Goal: Task Accomplishment & Management: Manage account settings

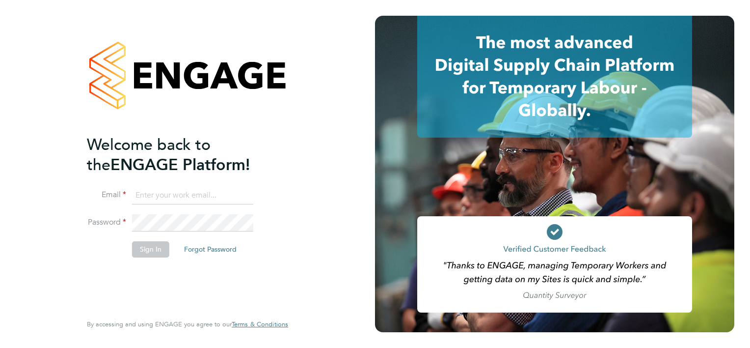
click at [201, 197] on input at bounding box center [192, 196] width 121 height 18
type input "[EMAIL_ADDRESS][PERSON_NAME][DOMAIN_NAME]"
click at [162, 249] on button "Sign In" at bounding box center [150, 249] width 37 height 16
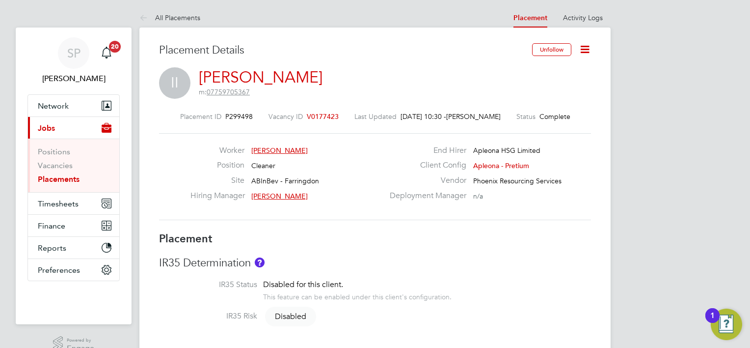
click at [589, 52] on icon at bounding box center [585, 49] width 12 height 12
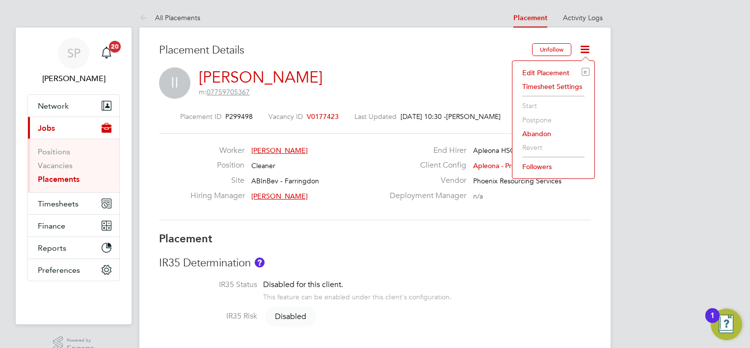
click at [562, 63] on div "Edit Placement e Timesheet Settings Start Postpone Abandon Revert Followers" at bounding box center [553, 119] width 83 height 118
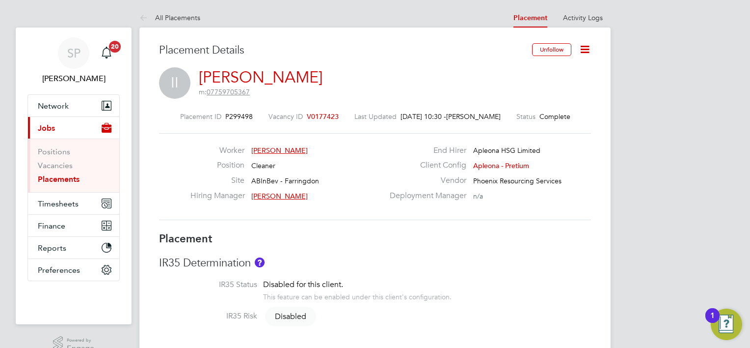
click at [587, 51] on icon at bounding box center [585, 49] width 12 height 12
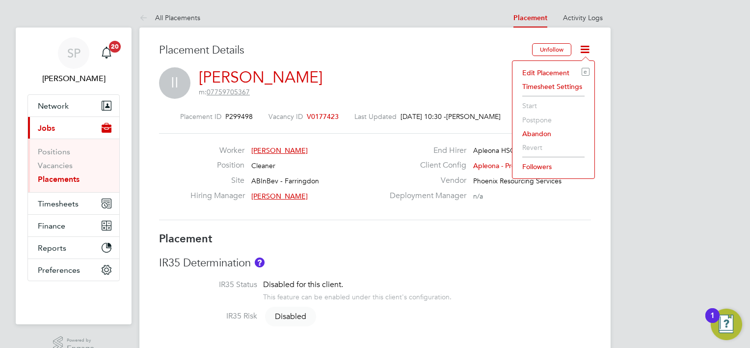
click at [566, 70] on li "Edit Placement e" at bounding box center [554, 73] width 72 height 14
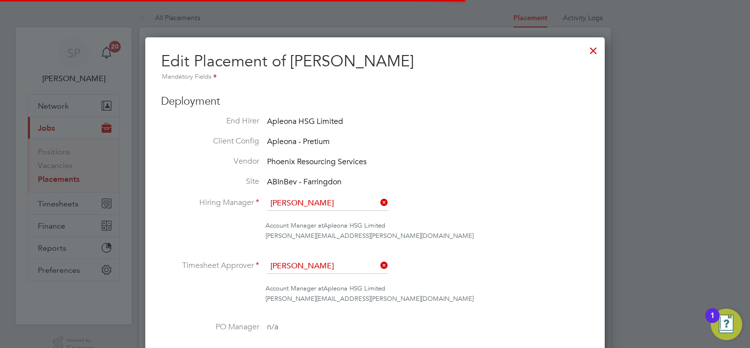
scroll to position [5, 5]
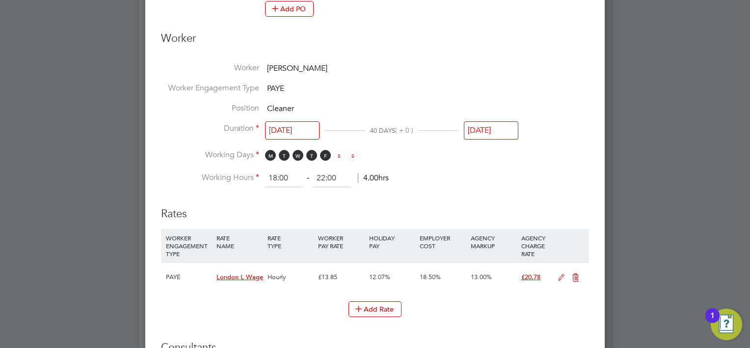
click at [485, 136] on input "29 Aug 2025" at bounding box center [491, 130] width 55 height 18
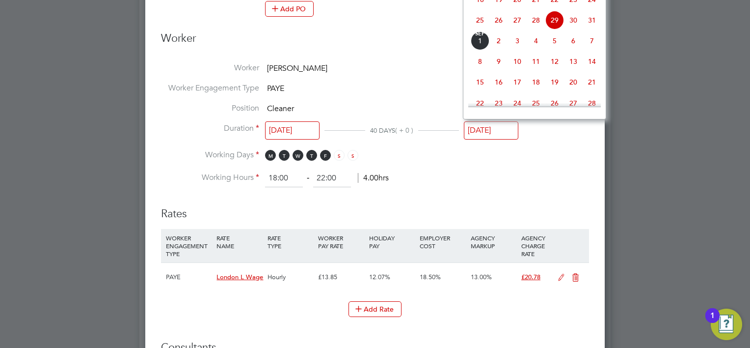
click at [501, 71] on span "9" at bounding box center [499, 61] width 19 height 19
type input "09 Sep 2025"
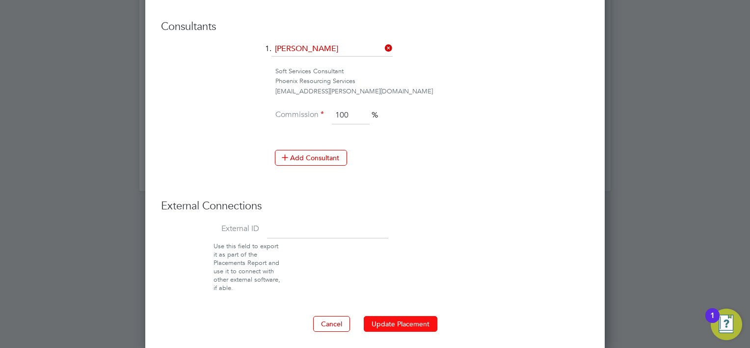
click at [414, 324] on button "Update Placement" at bounding box center [401, 324] width 74 height 16
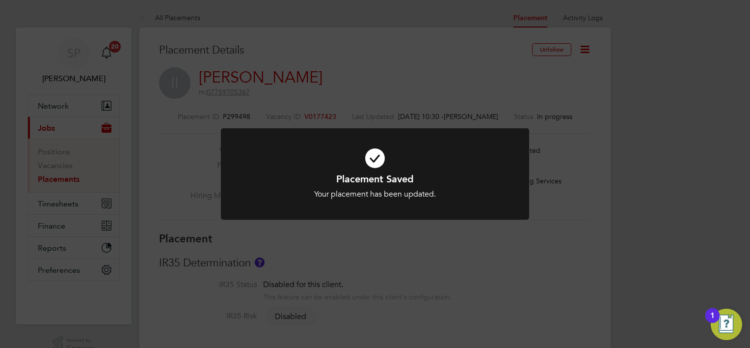
click at [662, 172] on div "Placement Saved Your placement has been updated. Cancel Okay" at bounding box center [375, 174] width 750 height 348
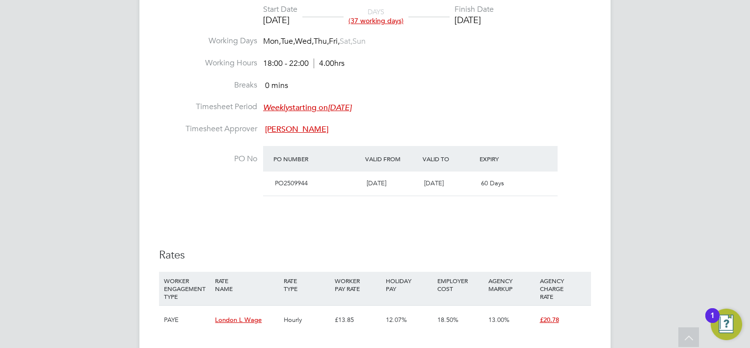
scroll to position [295, 0]
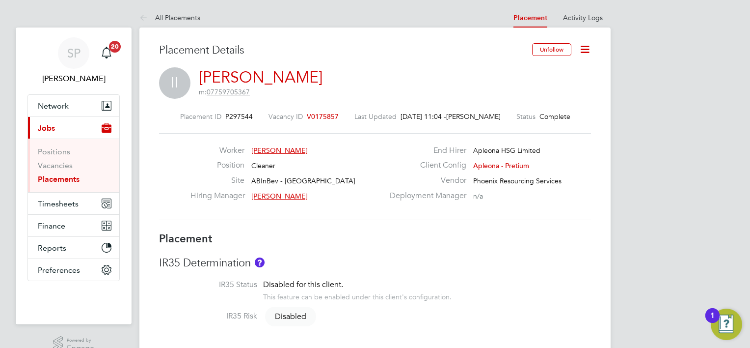
click at [584, 48] on icon at bounding box center [585, 49] width 12 height 12
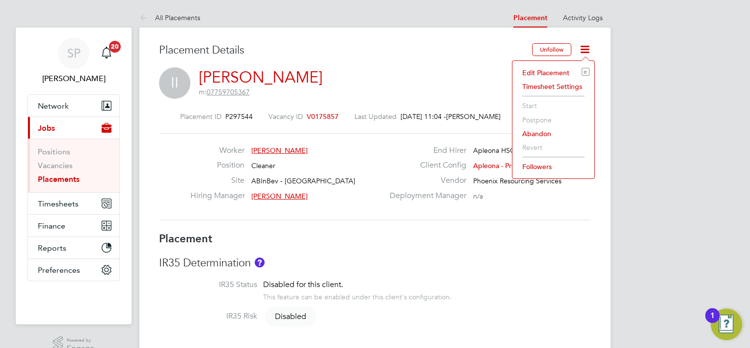
click at [537, 72] on li "Edit Placement e" at bounding box center [554, 73] width 72 height 14
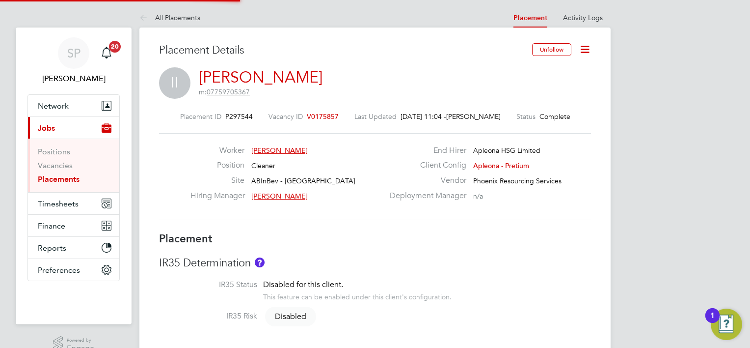
type input "[PERSON_NAME]"
type input "[DATE]"
type input "07:00"
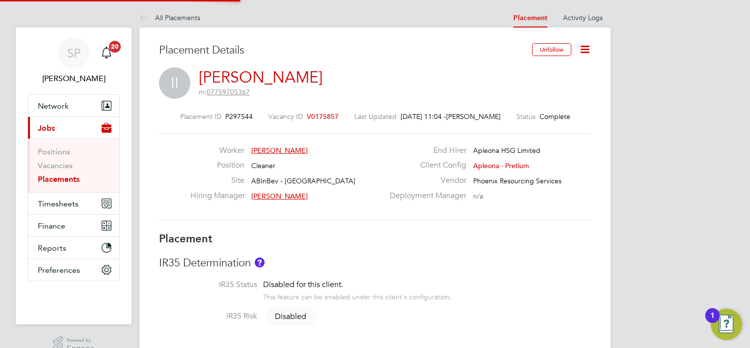
type input "09:00"
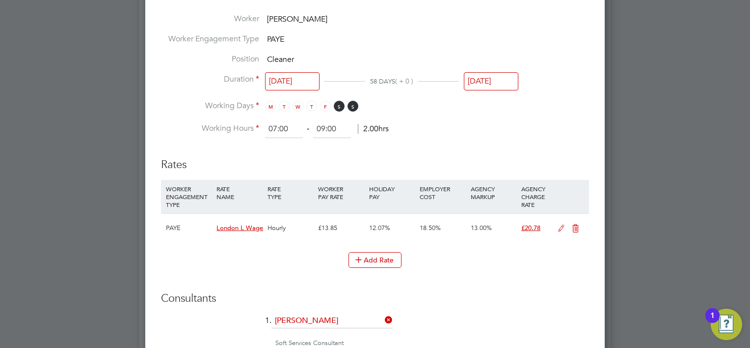
click at [499, 80] on input "[DATE]" at bounding box center [491, 81] width 55 height 18
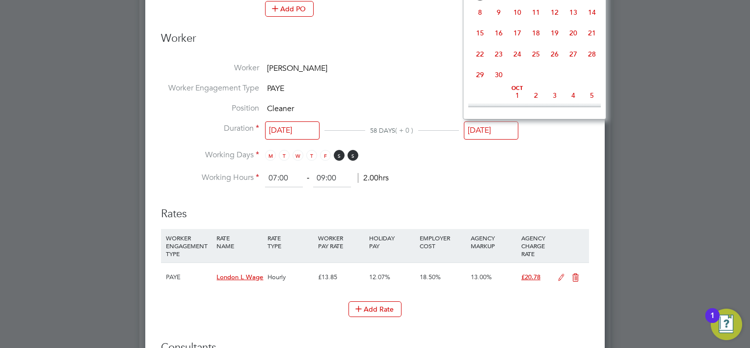
click at [589, 63] on span "28" at bounding box center [592, 54] width 19 height 19
type input "[DATE]"
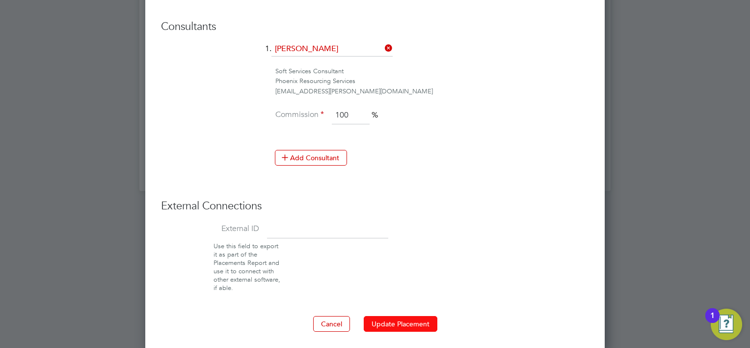
click at [414, 318] on button "Update Placement" at bounding box center [401, 324] width 74 height 16
